Goal: Find specific page/section: Find specific page/section

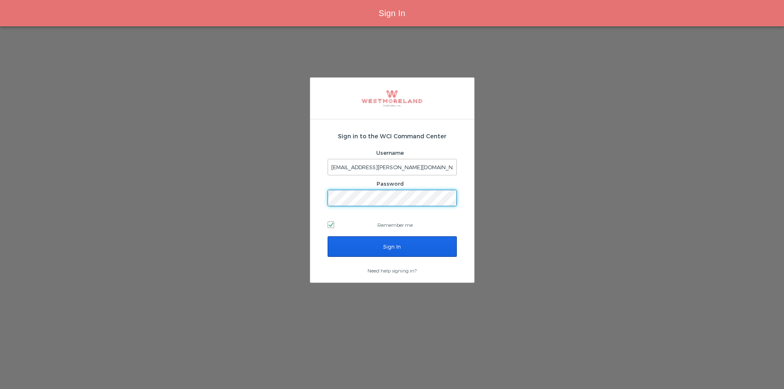
click at [380, 241] on input "Sign In" at bounding box center [392, 246] width 129 height 21
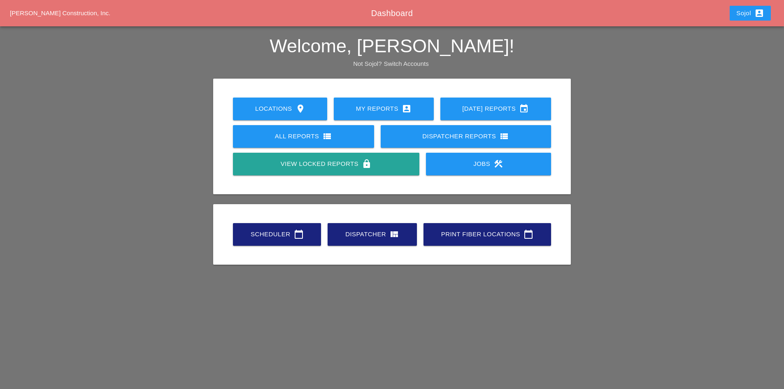
click at [278, 243] on link "Scheduler calendar_today" at bounding box center [277, 234] width 88 height 23
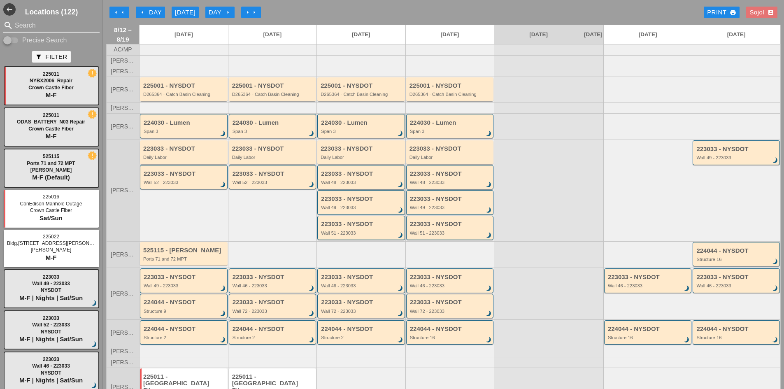
click at [65, 26] on input "Search" at bounding box center [51, 25] width 73 height 13
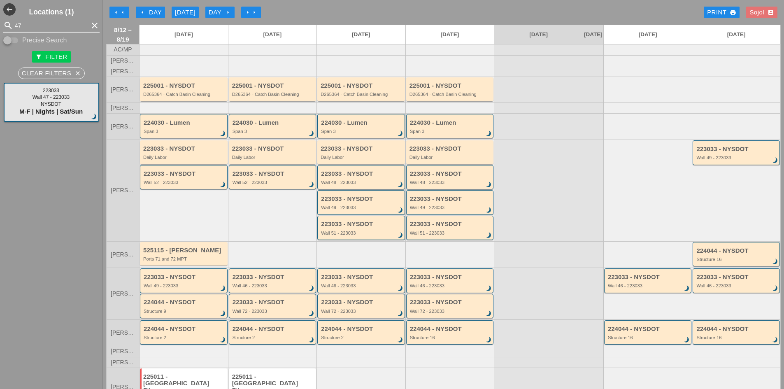
type input "47"
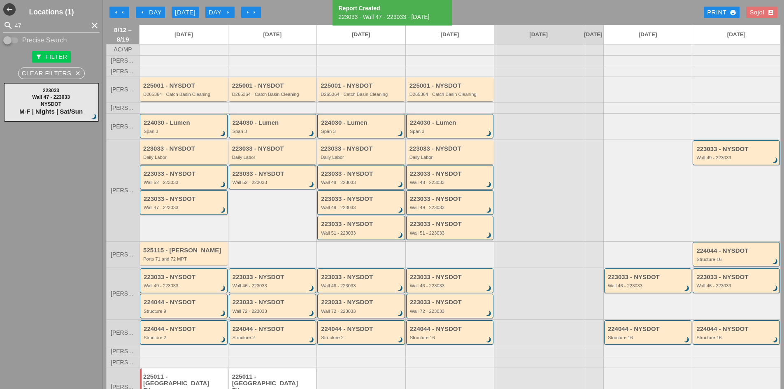
click at [149, 12] on div "arrow_left Day" at bounding box center [150, 12] width 23 height 9
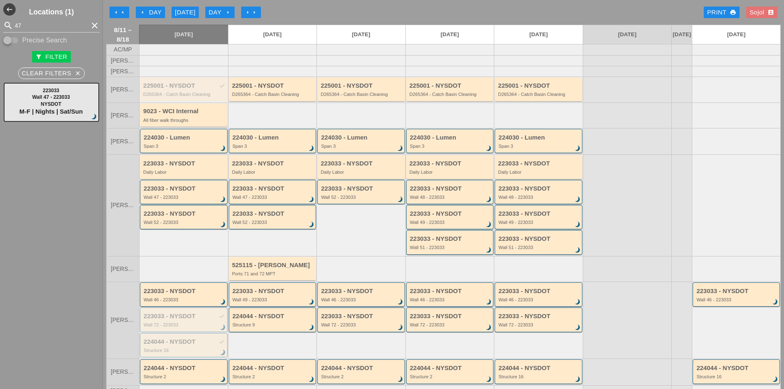
click at [216, 13] on div "Day arrow_right" at bounding box center [220, 12] width 23 height 9
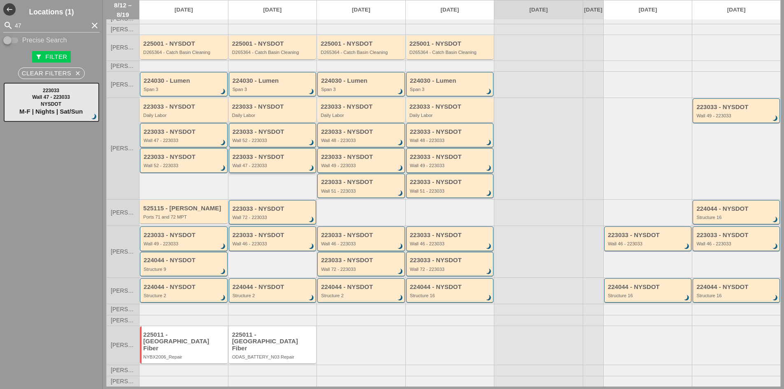
scroll to position [45, 0]
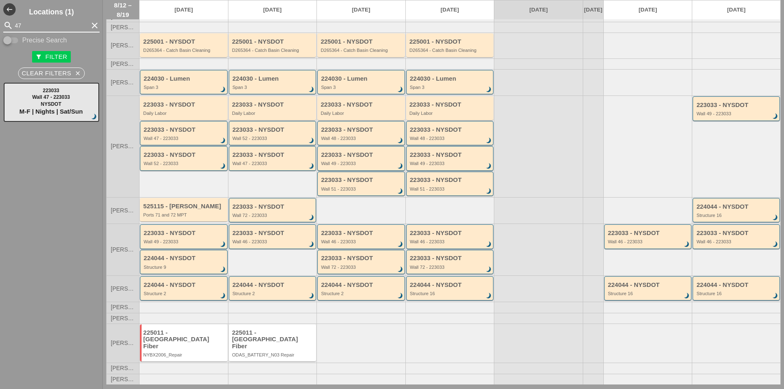
click at [70, 28] on input "47" at bounding box center [51, 25] width 73 height 13
type input "4"
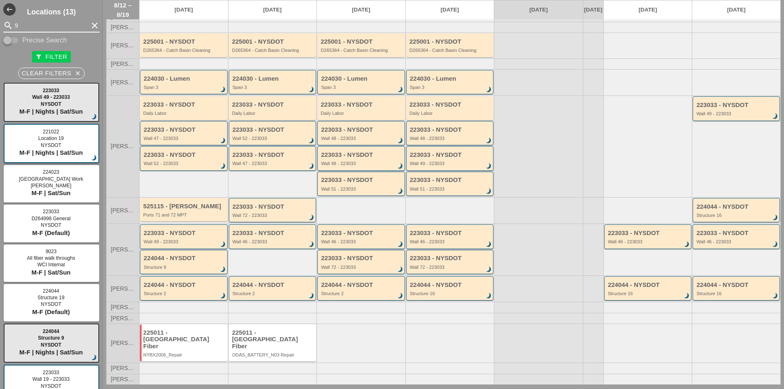
type input "9"
click at [4, 33] on div "search 9 clear Precise Search" at bounding box center [51, 32] width 103 height 26
click at [7, 37] on div at bounding box center [7, 40] width 14 height 14
